Goal: Check status: Check status

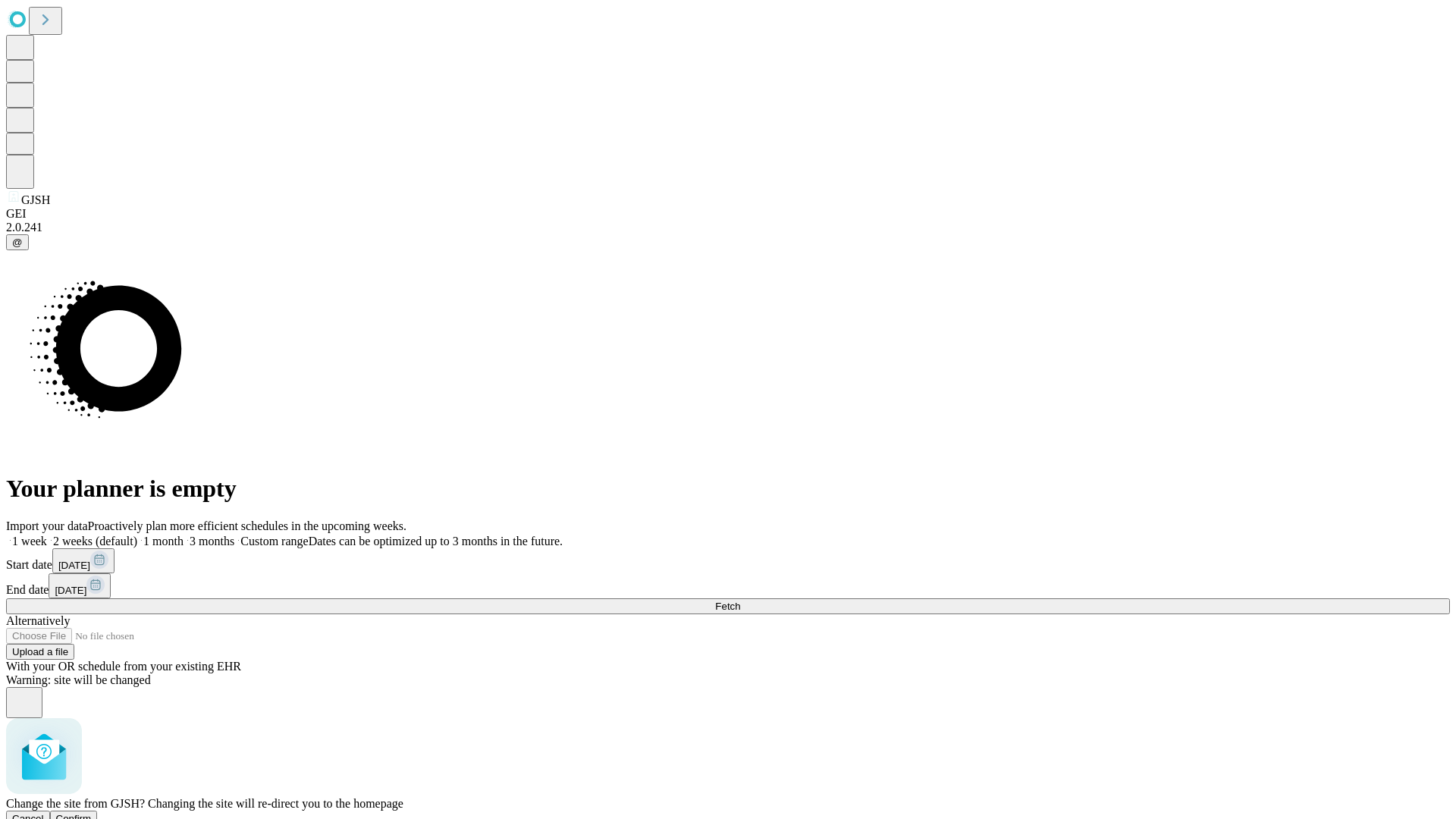
click at [92, 813] on span "Confirm" at bounding box center [74, 818] width 36 height 11
click at [47, 534] on label "1 week" at bounding box center [26, 540] width 41 height 13
click at [740, 600] on span "Fetch" at bounding box center [727, 605] width 25 height 11
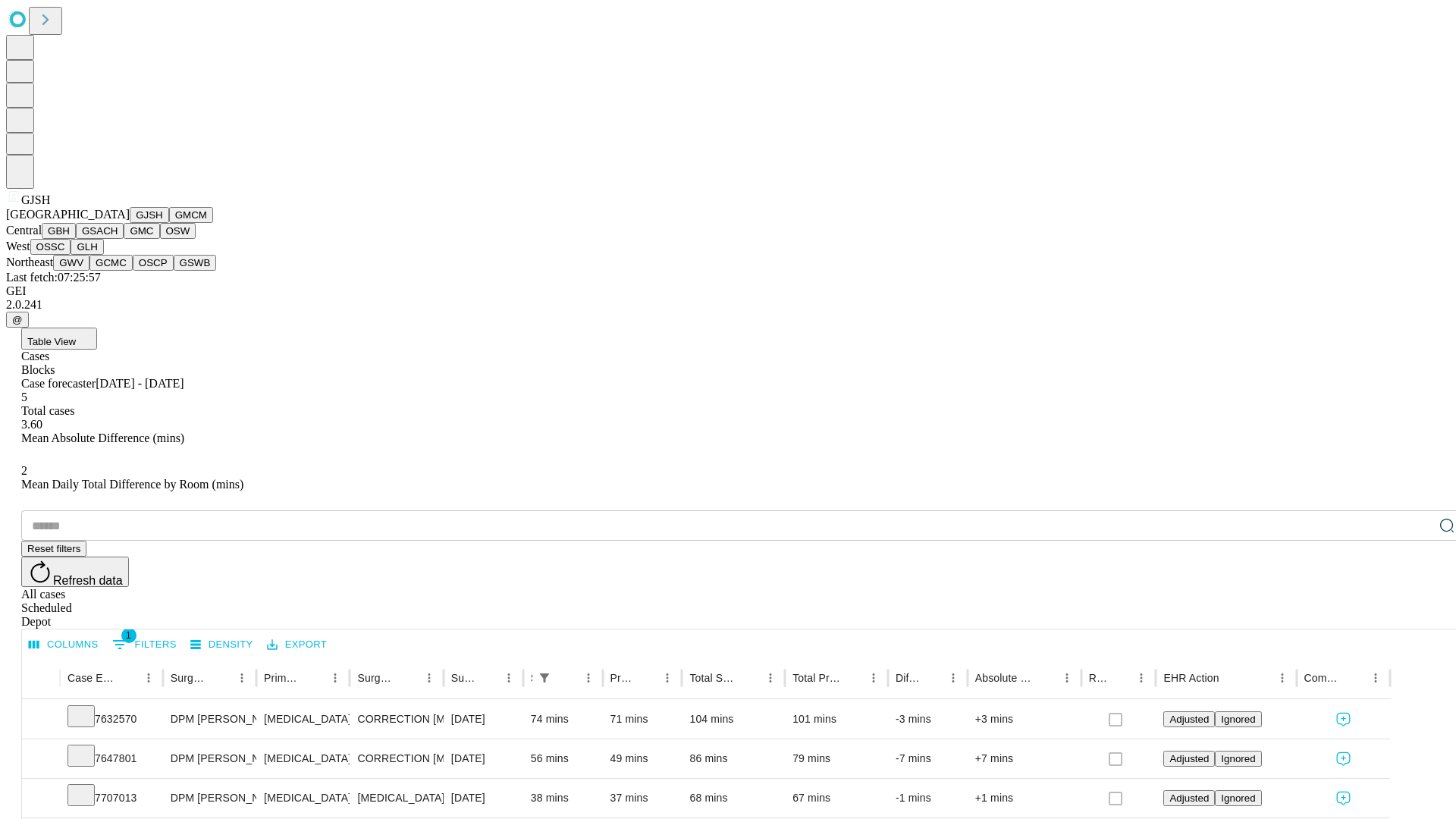
click at [169, 223] on button "GMCM" at bounding box center [191, 215] width 44 height 16
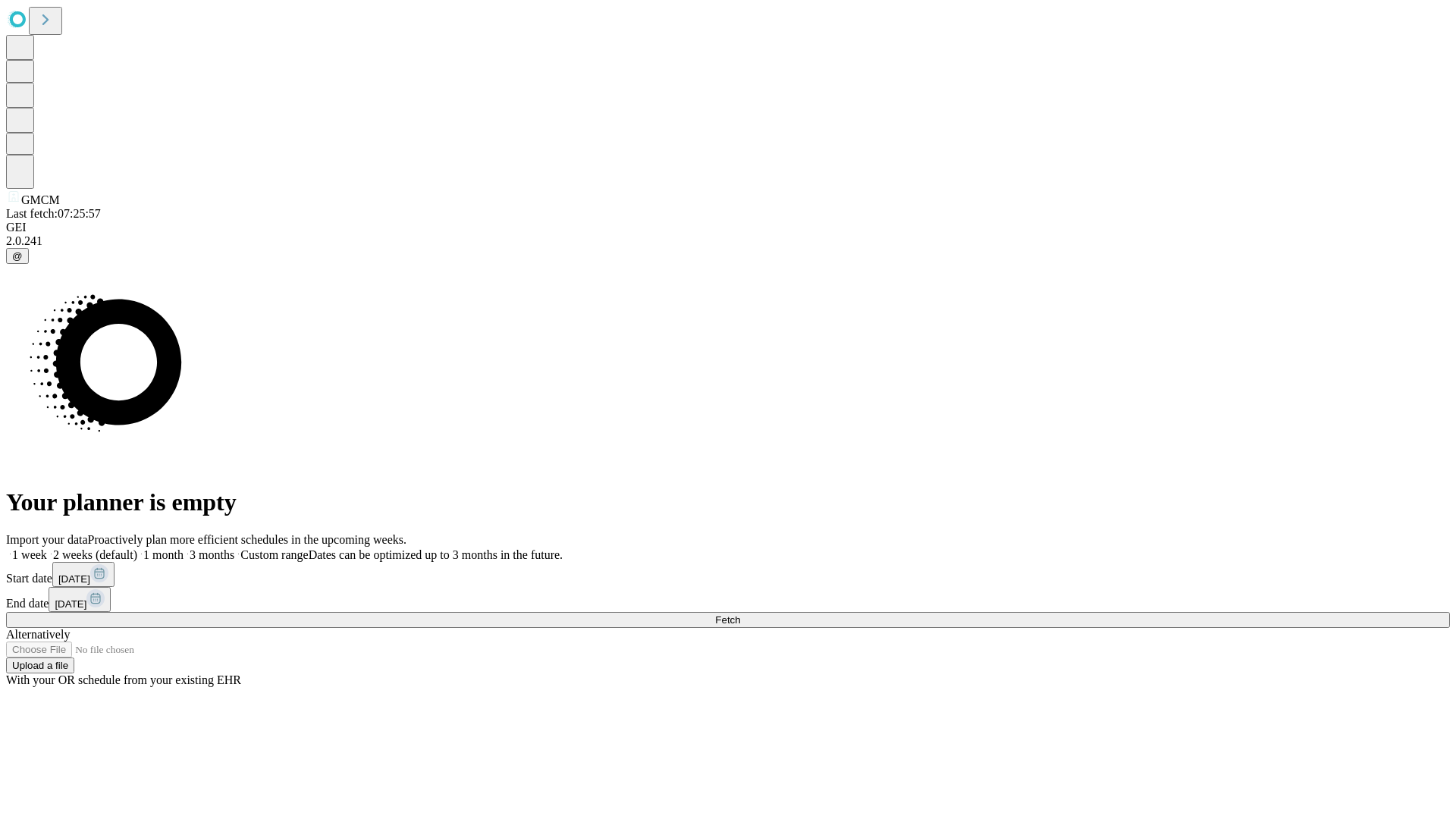
click at [47, 548] on label "1 week" at bounding box center [26, 554] width 41 height 13
click at [740, 614] on span "Fetch" at bounding box center [727, 619] width 25 height 11
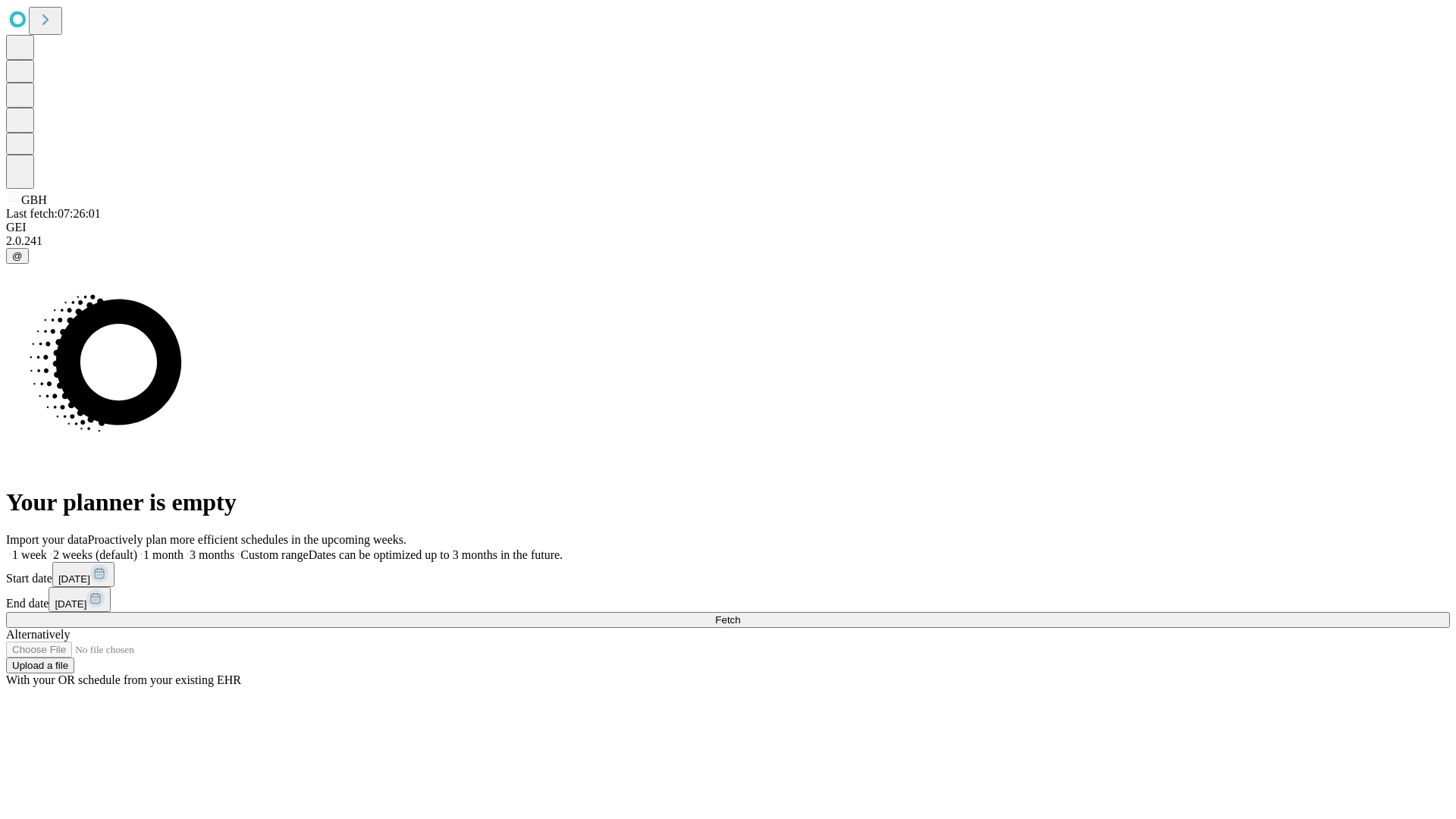
click at [47, 548] on label "1 week" at bounding box center [26, 554] width 41 height 13
click at [740, 614] on span "Fetch" at bounding box center [727, 619] width 25 height 11
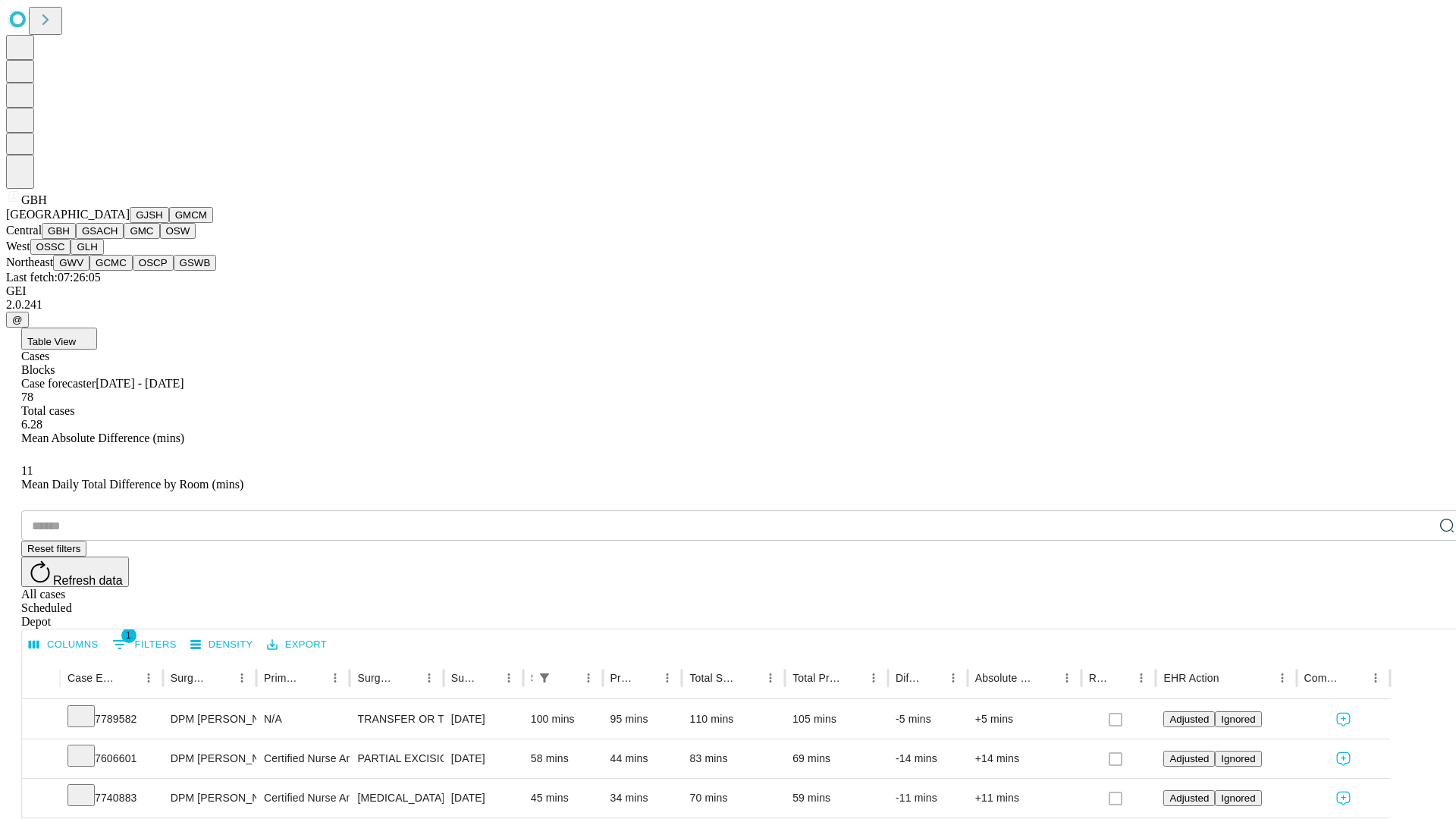
click at [117, 239] on button "GSACH" at bounding box center [100, 231] width 48 height 16
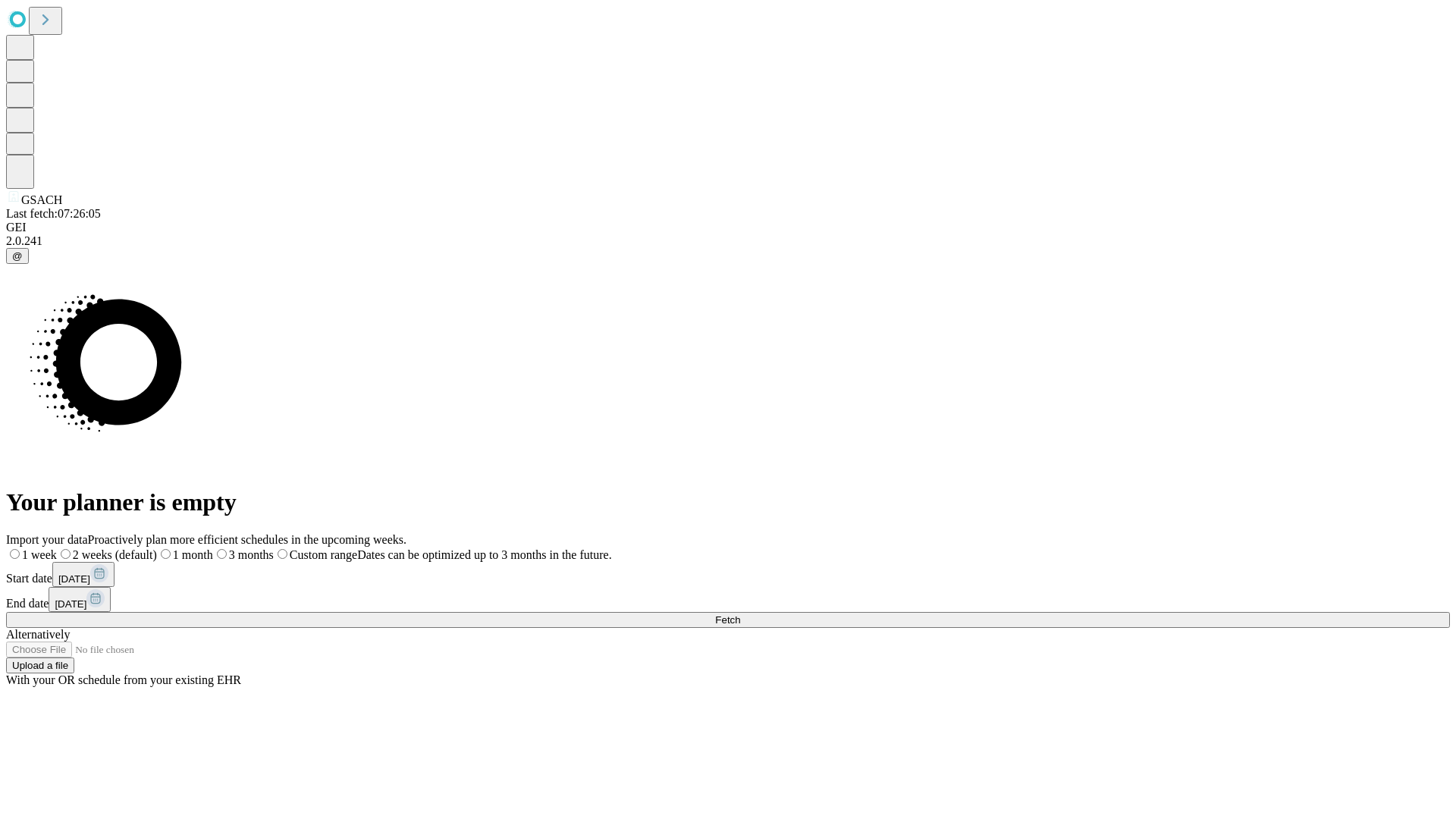
click at [57, 548] on label "1 week" at bounding box center [31, 554] width 51 height 13
click at [740, 614] on span "Fetch" at bounding box center [727, 619] width 25 height 11
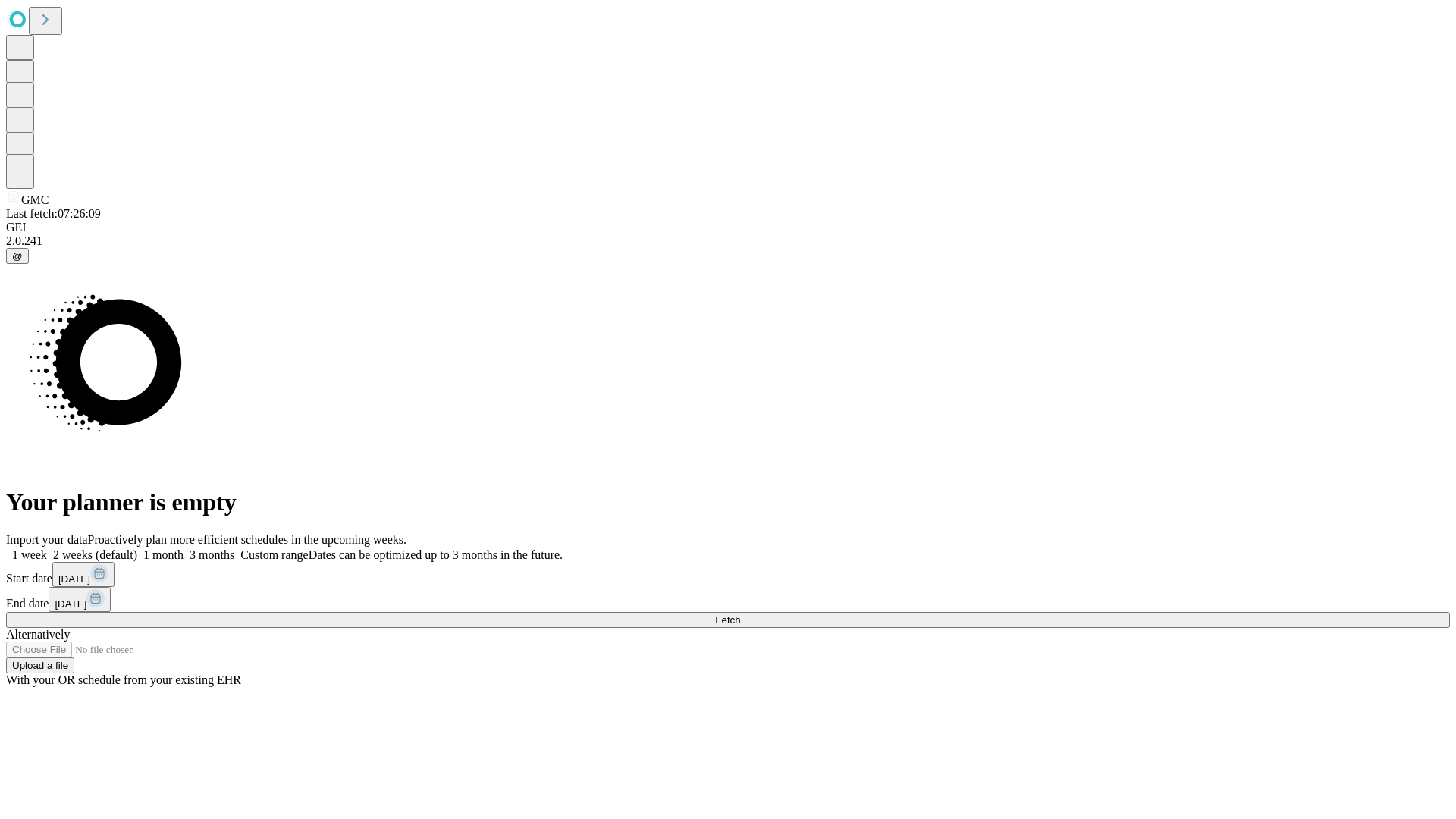
click at [47, 548] on label "1 week" at bounding box center [26, 554] width 41 height 13
click at [740, 614] on span "Fetch" at bounding box center [727, 619] width 25 height 11
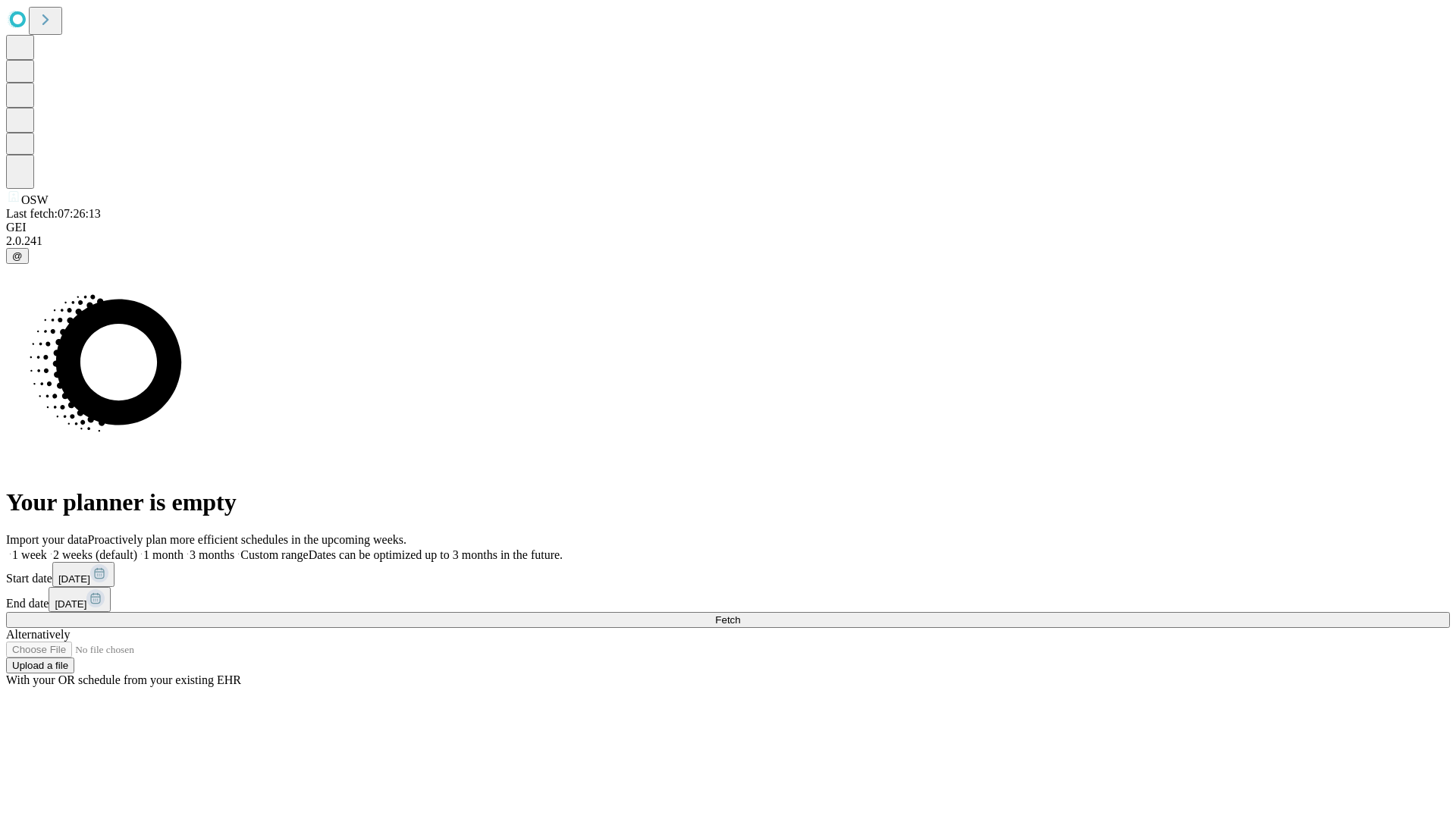
click at [47, 548] on label "1 week" at bounding box center [26, 554] width 41 height 13
click at [740, 614] on span "Fetch" at bounding box center [727, 619] width 25 height 11
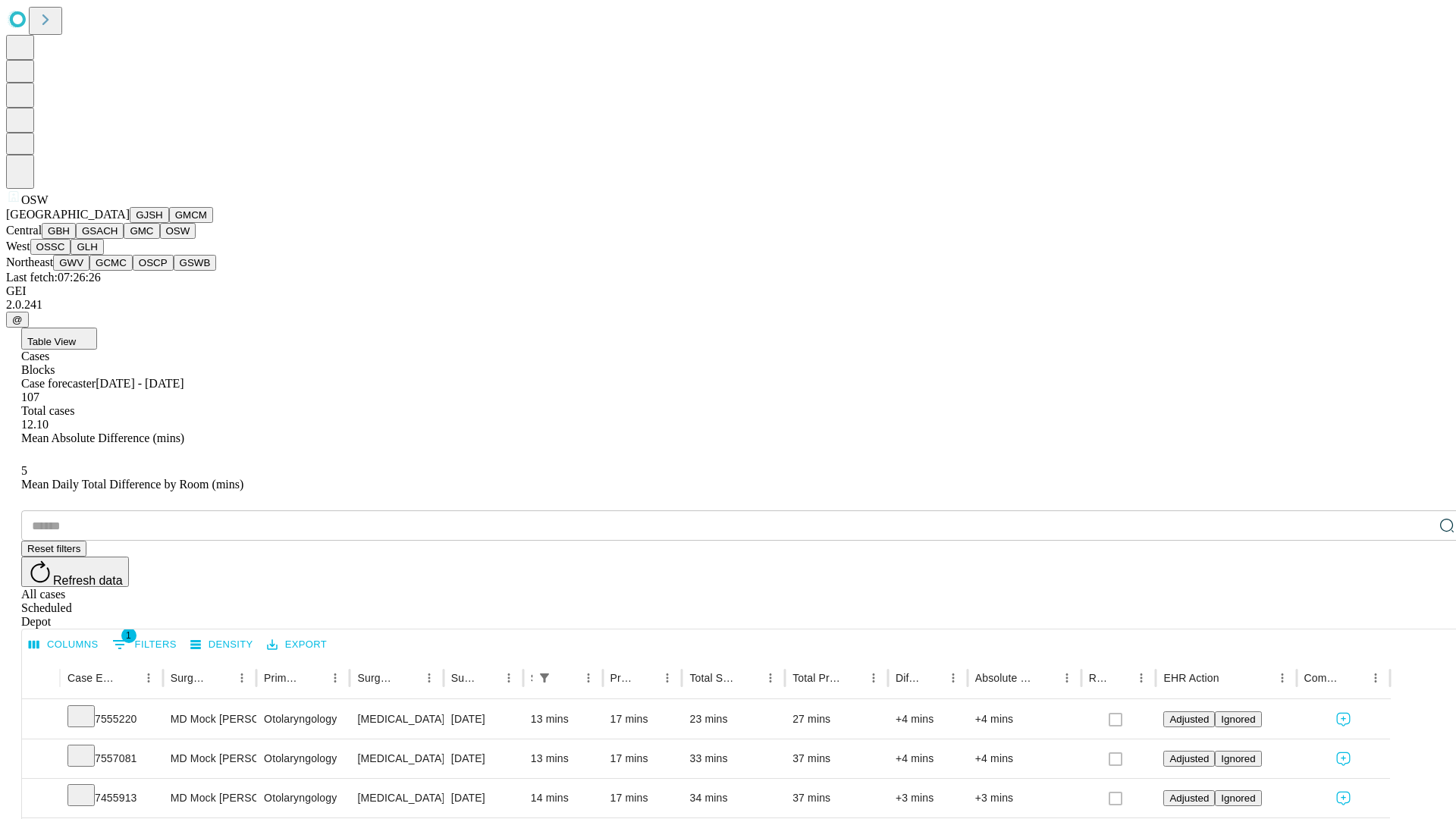
click at [72, 255] on button "OSSC" at bounding box center [50, 247] width 41 height 16
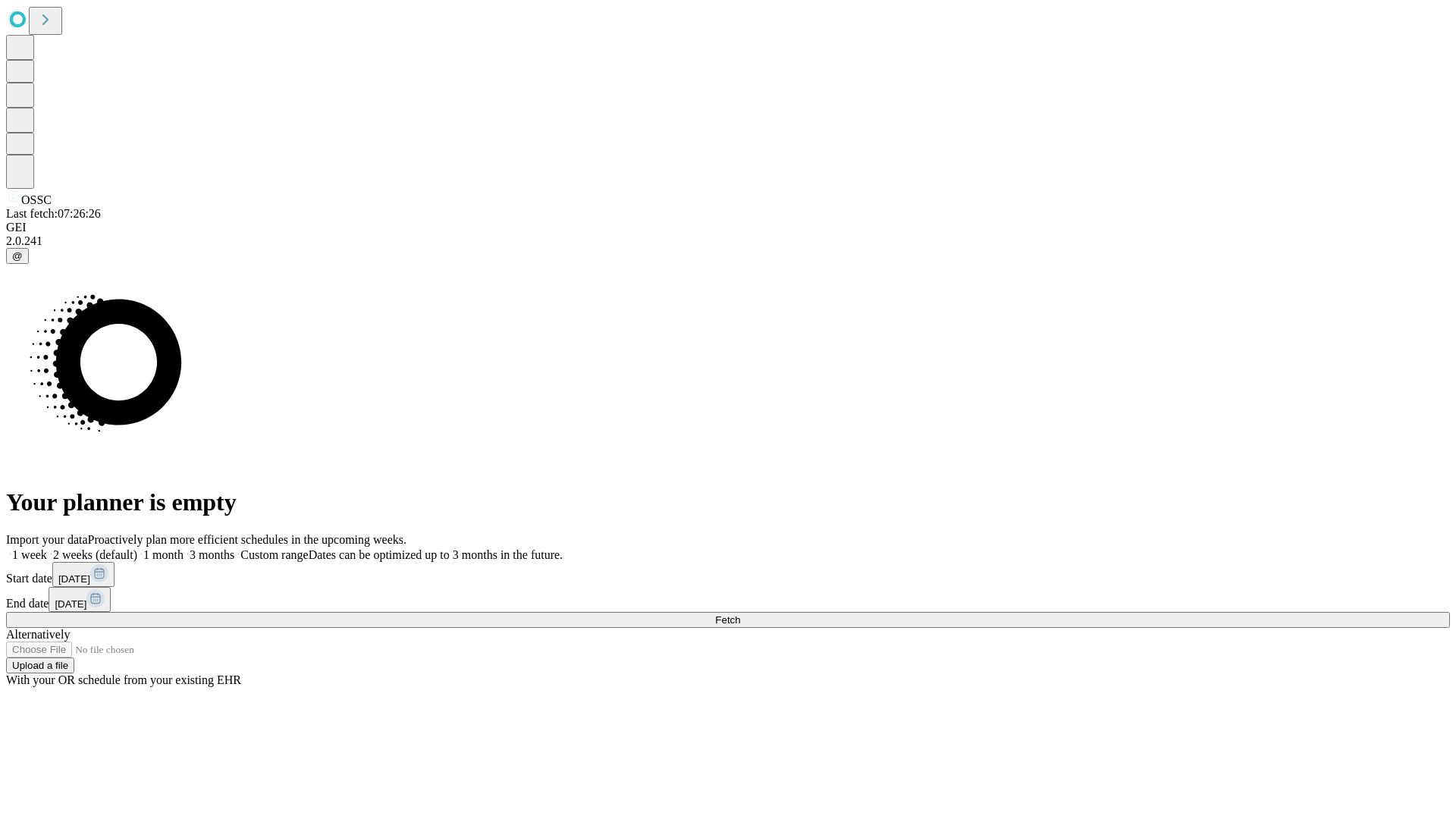
click at [47, 548] on label "1 week" at bounding box center [26, 554] width 41 height 13
click at [740, 614] on span "Fetch" at bounding box center [727, 619] width 25 height 11
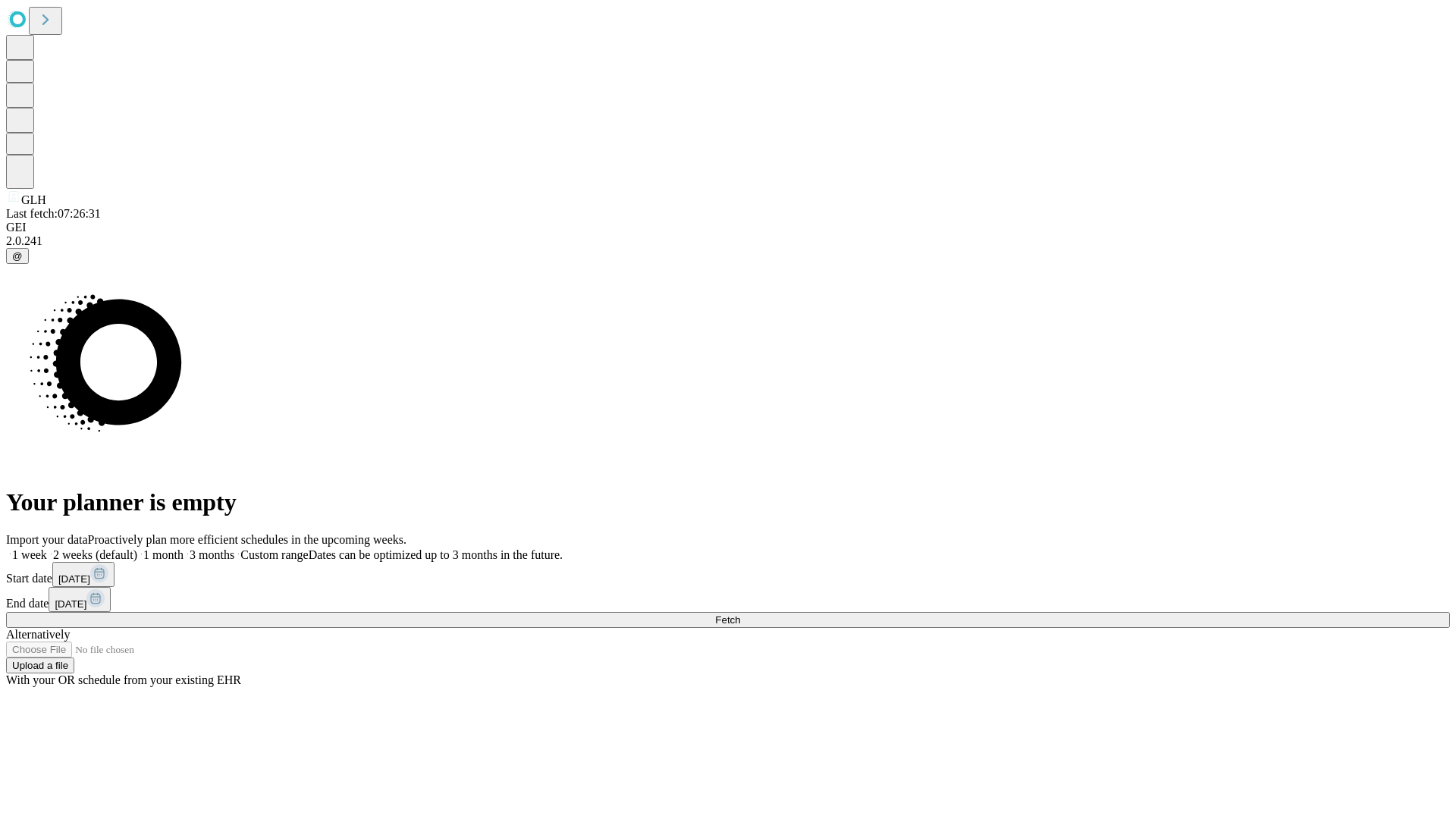
click at [47, 548] on label "1 week" at bounding box center [26, 554] width 41 height 13
click at [740, 614] on span "Fetch" at bounding box center [727, 619] width 25 height 11
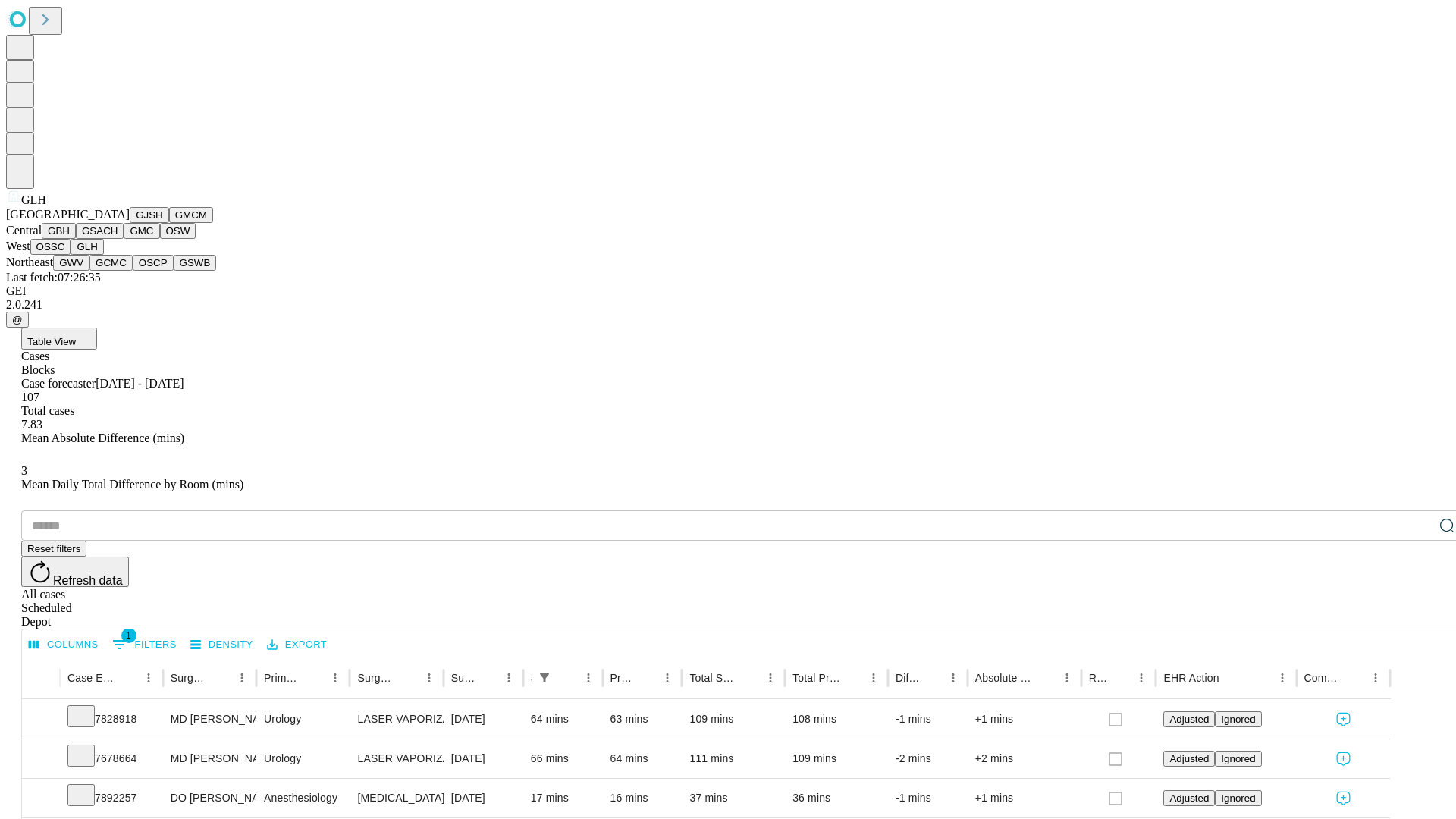
click at [90, 271] on button "GWV" at bounding box center [71, 263] width 37 height 16
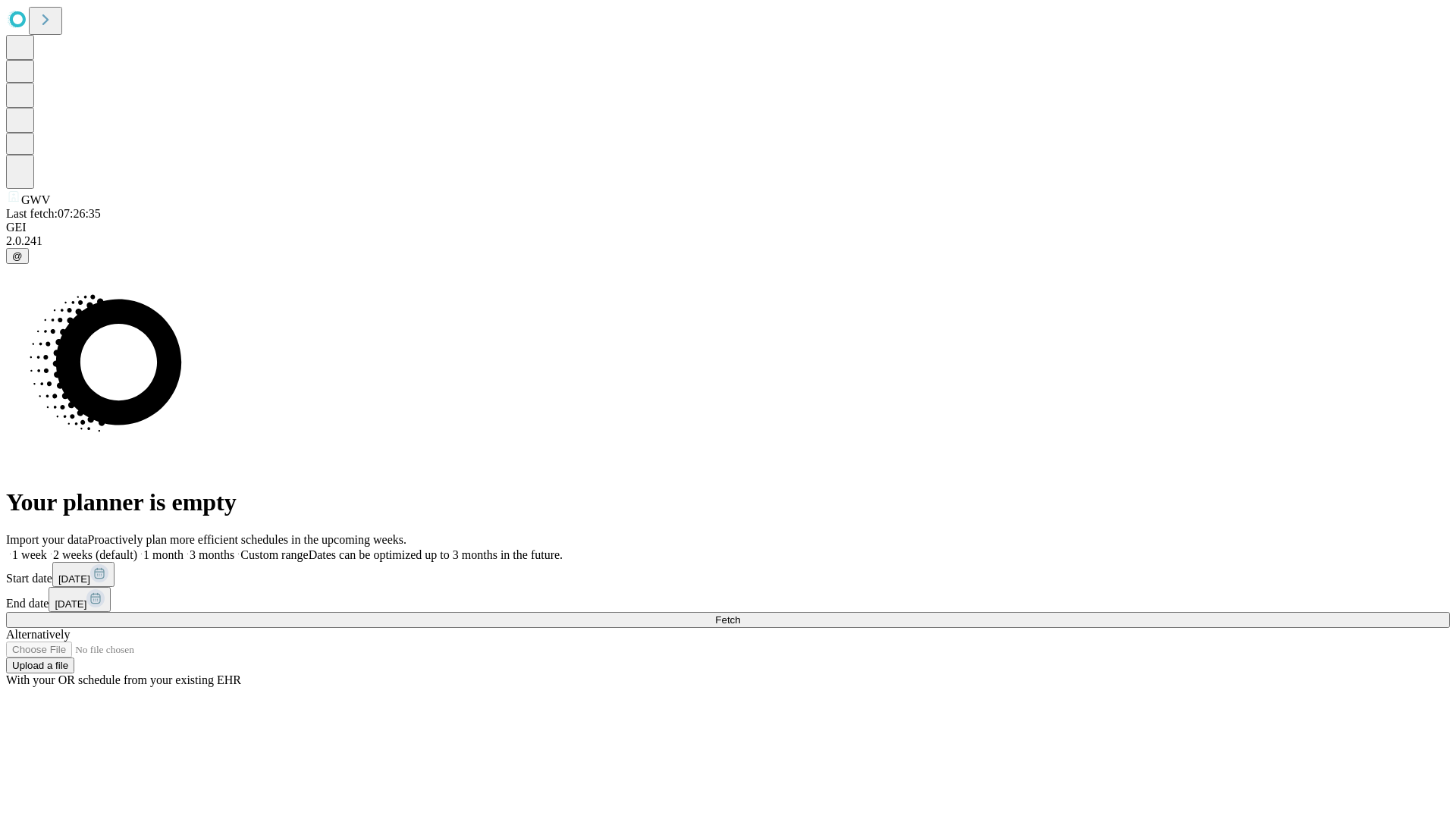
click at [47, 548] on label "1 week" at bounding box center [26, 554] width 41 height 13
click at [740, 614] on span "Fetch" at bounding box center [727, 619] width 25 height 11
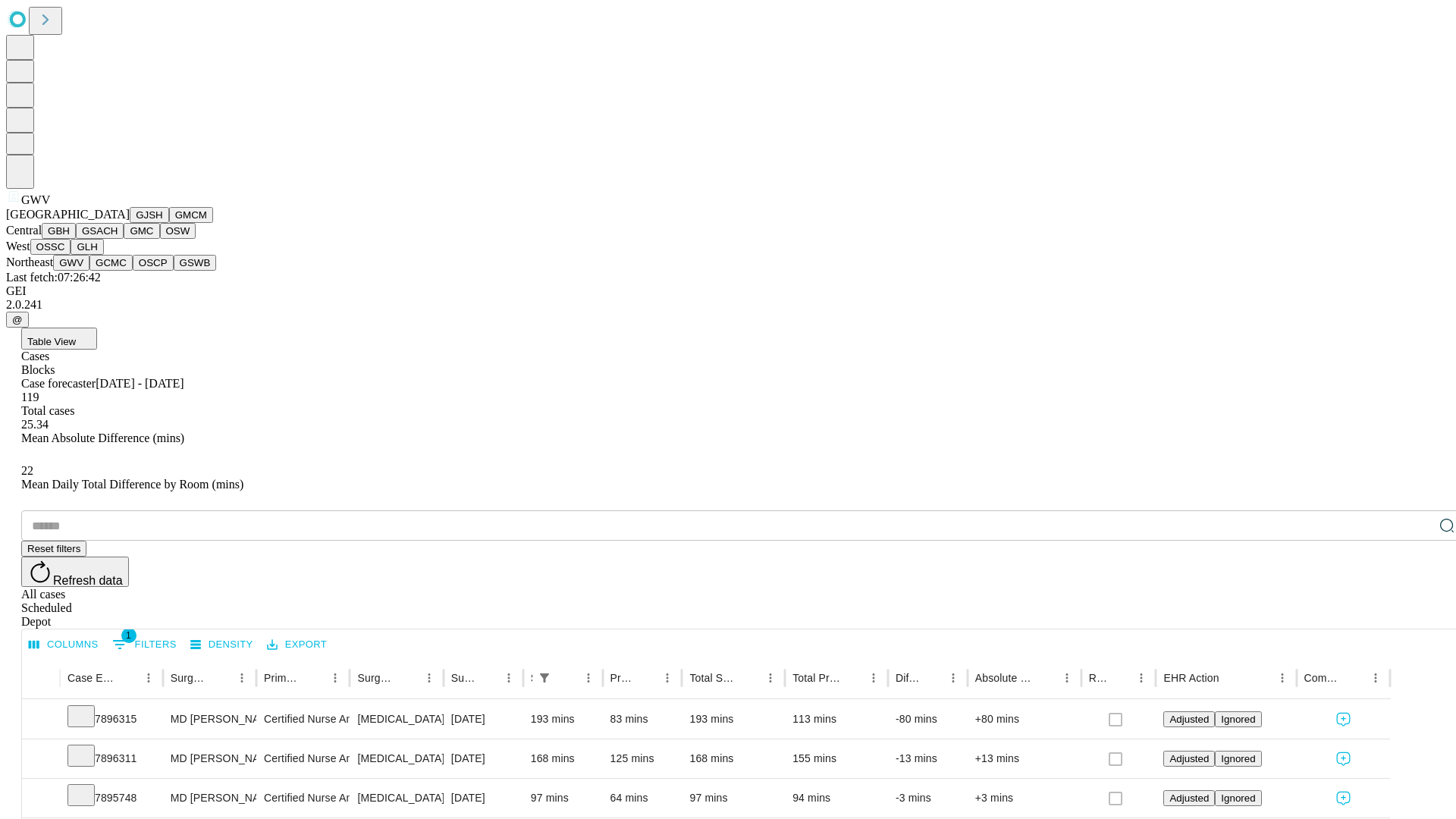
click at [117, 271] on button "GCMC" at bounding box center [110, 263] width 43 height 16
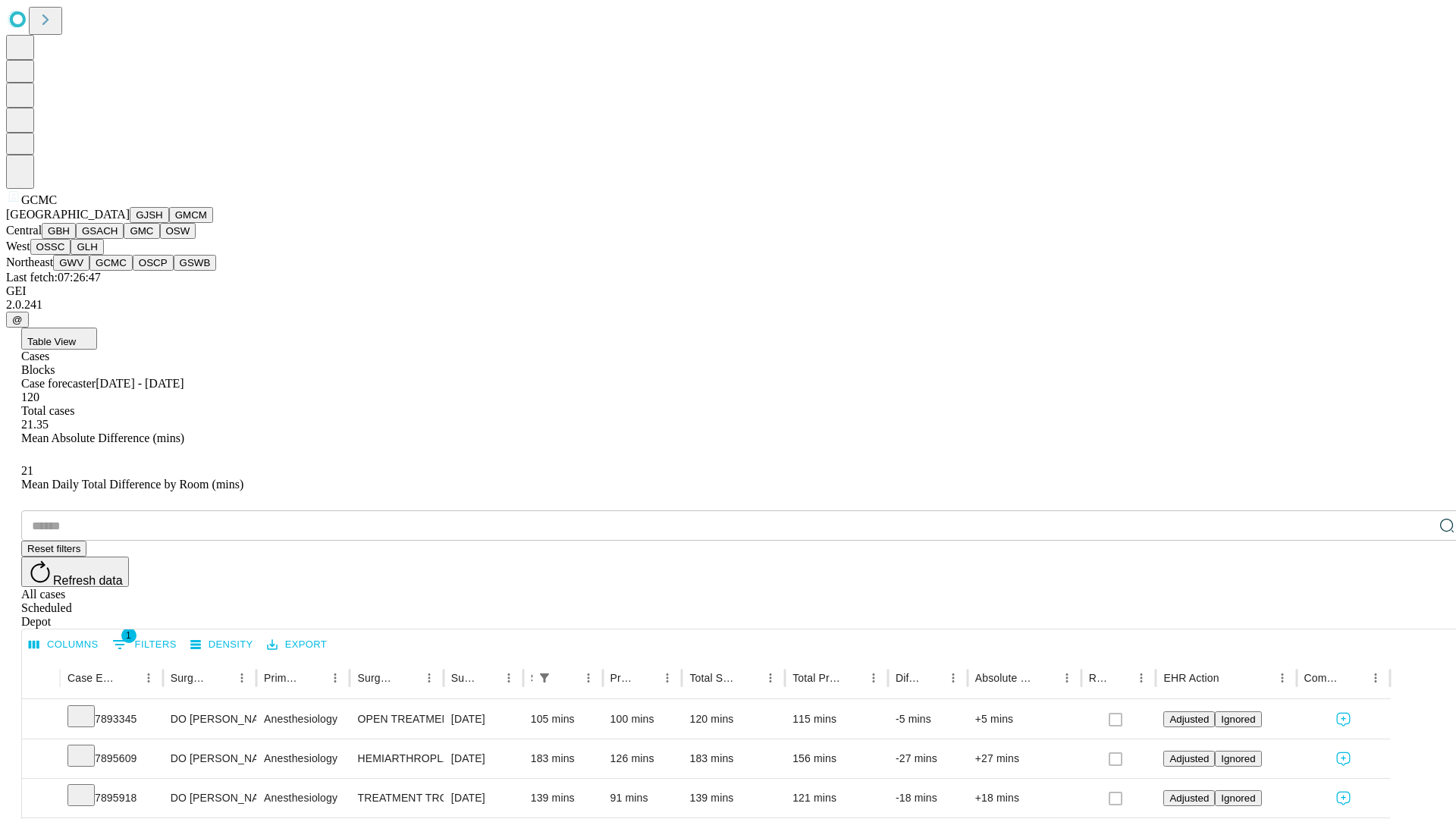
click at [132, 271] on button "OSCP" at bounding box center [152, 263] width 41 height 16
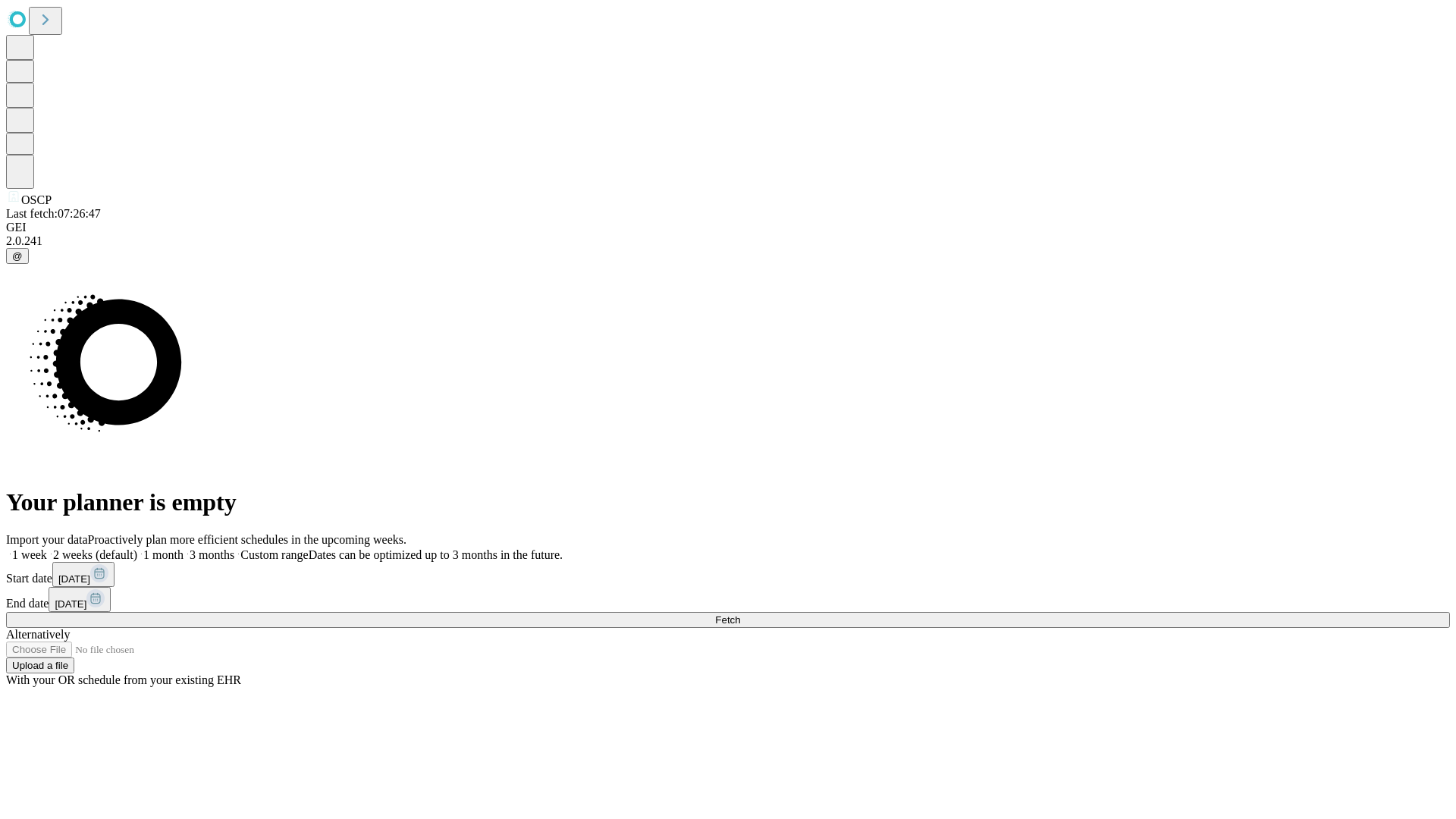
click at [47, 548] on label "1 week" at bounding box center [26, 554] width 41 height 13
click at [740, 614] on span "Fetch" at bounding box center [727, 619] width 25 height 11
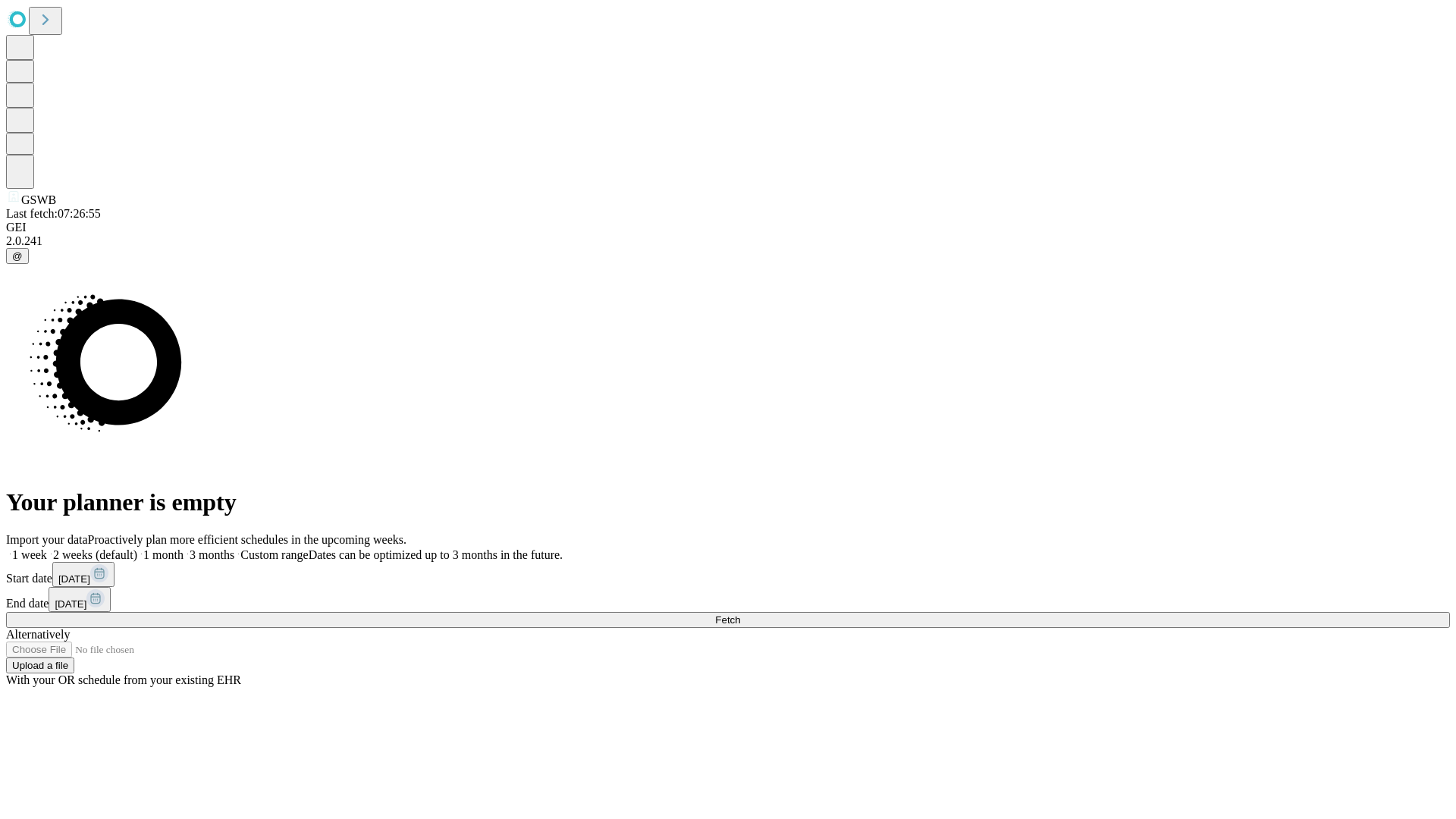
click at [47, 548] on label "1 week" at bounding box center [26, 554] width 41 height 13
click at [740, 614] on span "Fetch" at bounding box center [727, 619] width 25 height 11
